Goal: Task Accomplishment & Management: Use online tool/utility

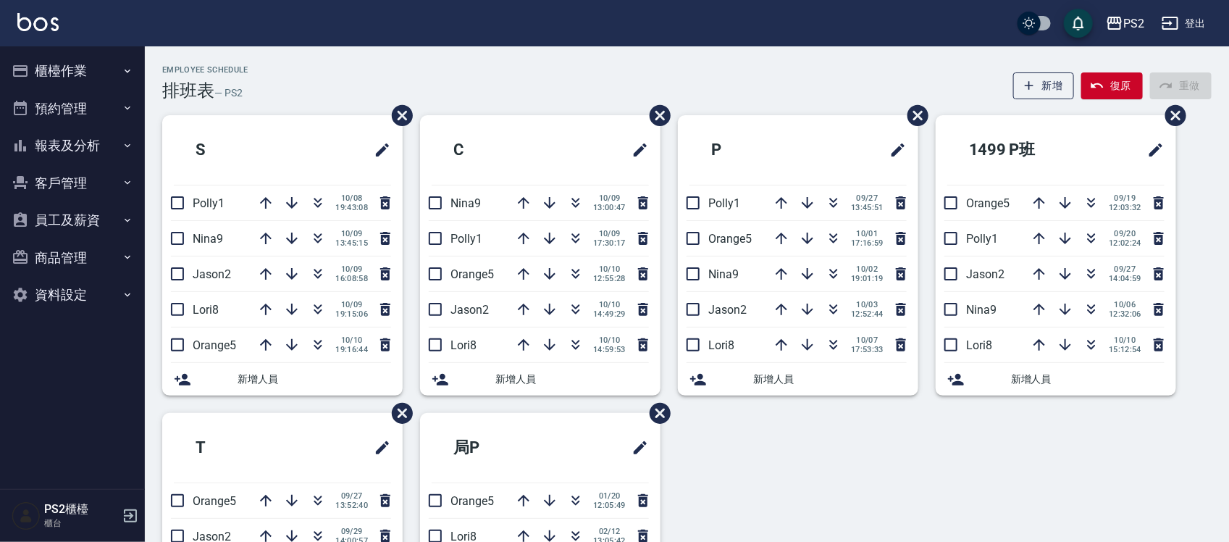
click at [489, 74] on div "Employee Schedule 排班表 — PS2 新增 復原 重做" at bounding box center [687, 82] width 1050 height 35
click at [804, 430] on div "S Polly1 10/08 19:43:08 Nina9 10/09 13:45:15 Jason2 10/09 16:08:58 Lori8 10/09 …" at bounding box center [678, 412] width 1067 height 595
click at [842, 474] on div "S Polly1 10/08 19:43:08 Nina9 10/09 13:45:15 Jason2 10/09 16:08:58 Lori8 10/09 …" at bounding box center [678, 412] width 1067 height 595
click at [573, 204] on icon "button" at bounding box center [575, 202] width 17 height 17
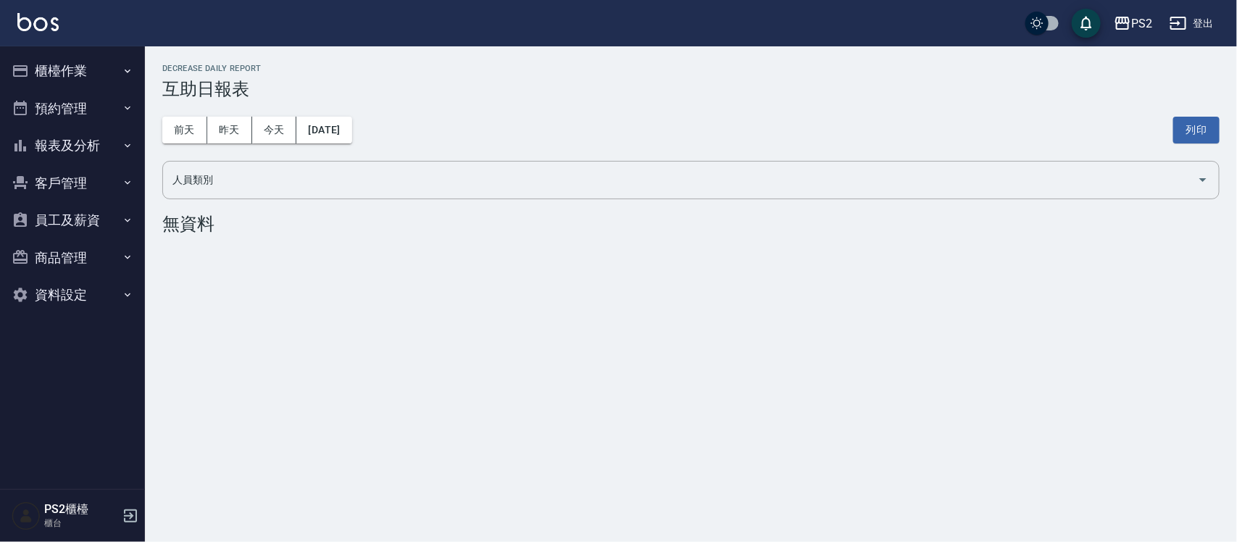
click at [74, 78] on button "櫃檯作業" at bounding box center [72, 71] width 133 height 38
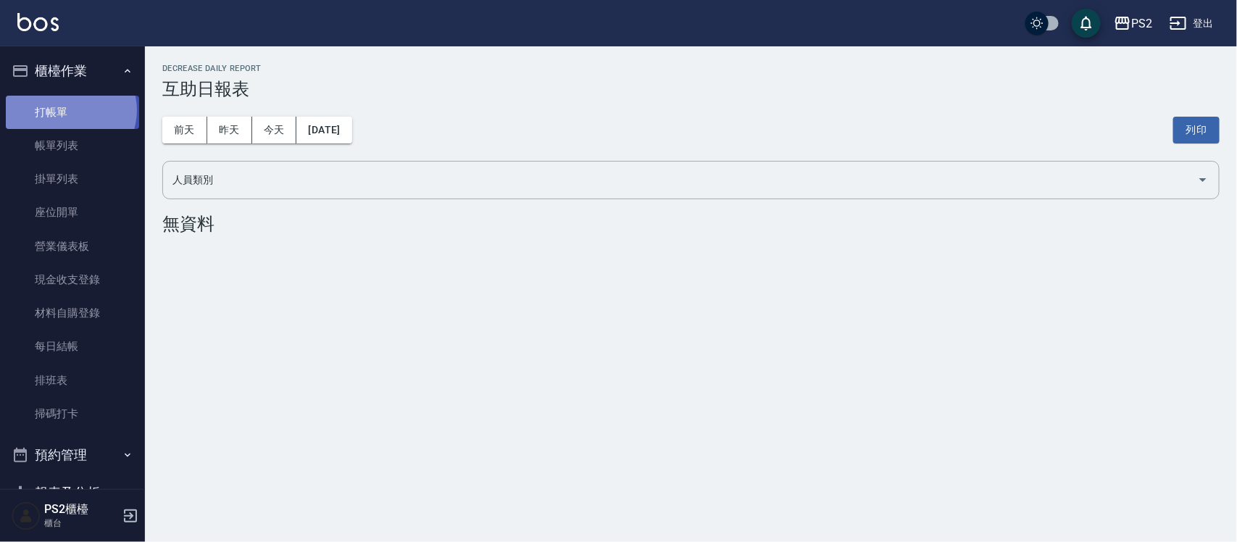
click at [70, 109] on link "打帳單" at bounding box center [72, 112] width 133 height 33
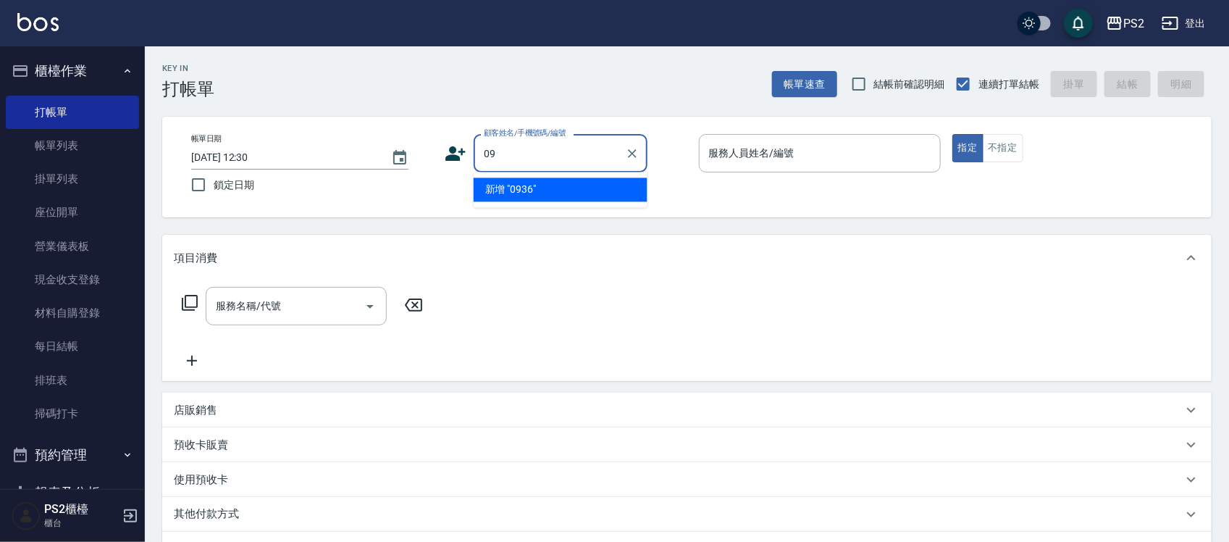
type input "0"
